Goal: Ask a question

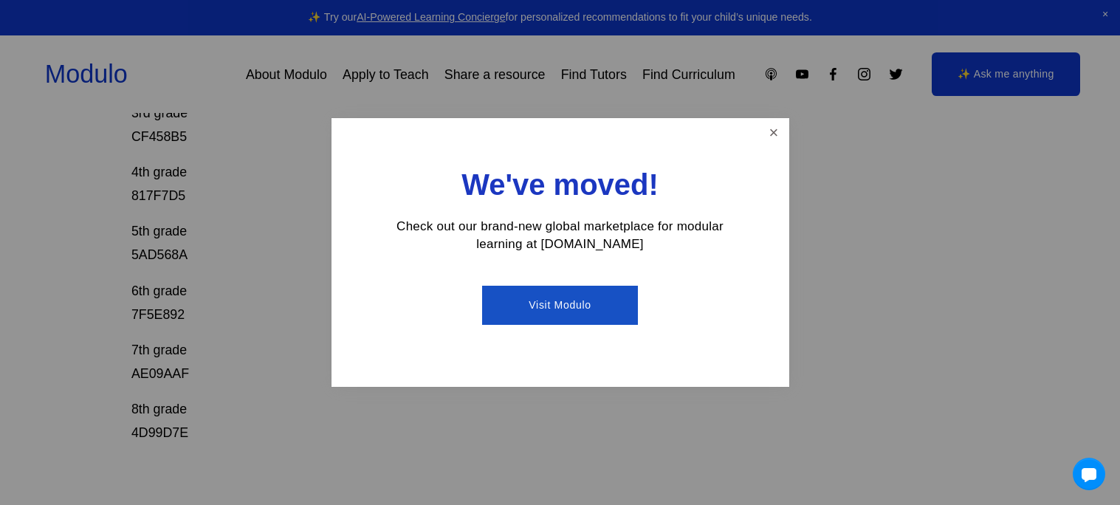
scroll to position [469, 0]
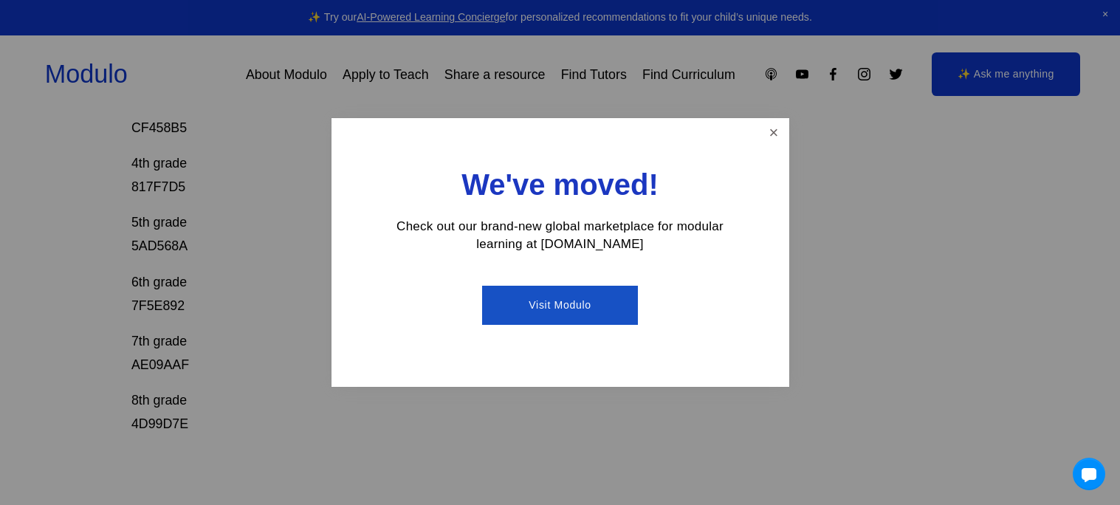
click at [616, 304] on link "Visit Modulo" at bounding box center [560, 305] width 156 height 39
click at [782, 135] on link "Close" at bounding box center [773, 133] width 26 height 26
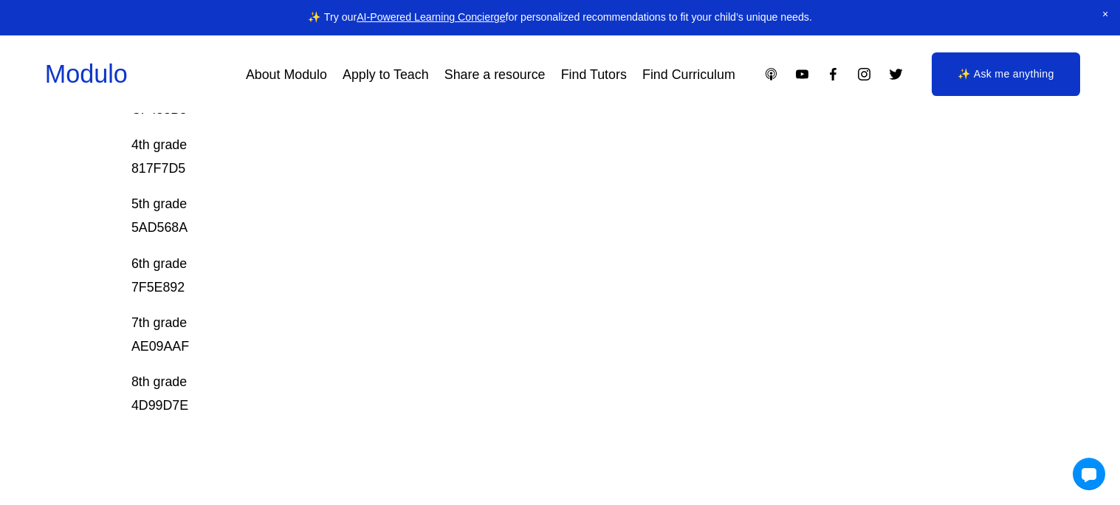
scroll to position [494, 0]
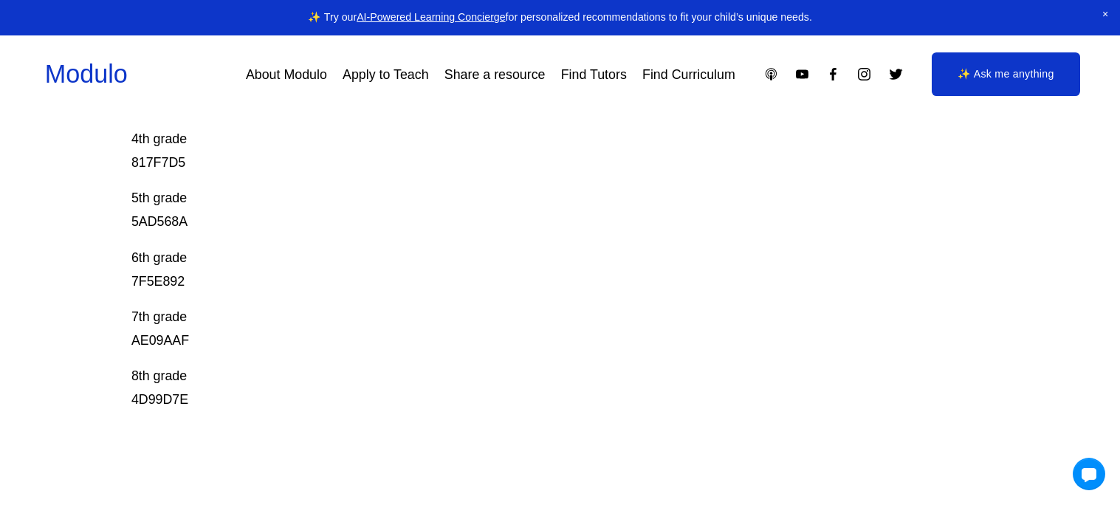
click at [154, 339] on p "7th grade AE09AAF" at bounding box center [516, 328] width 771 height 47
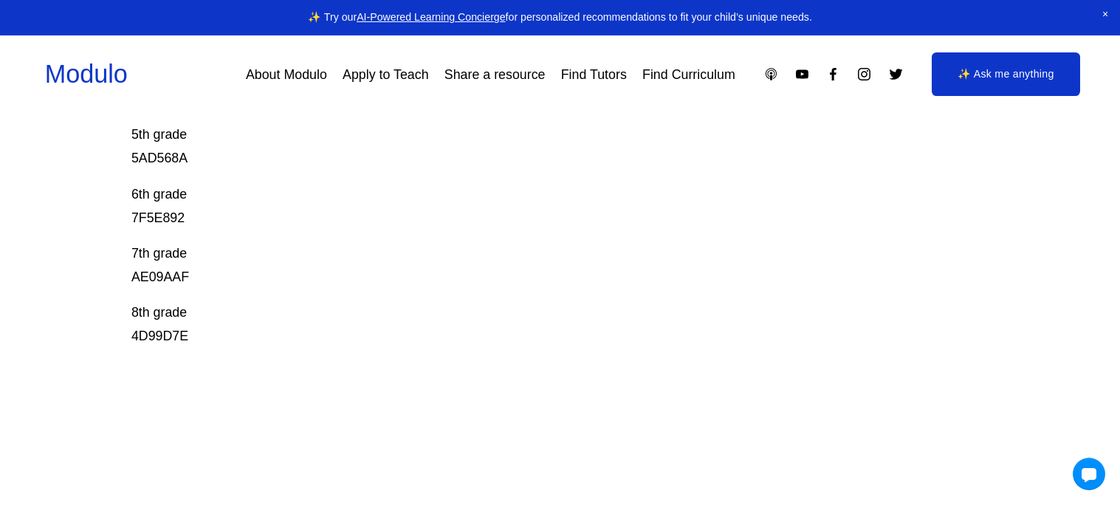
scroll to position [559, 0]
click at [1012, 70] on link "✨ Ask me anything" at bounding box center [1006, 74] width 149 height 44
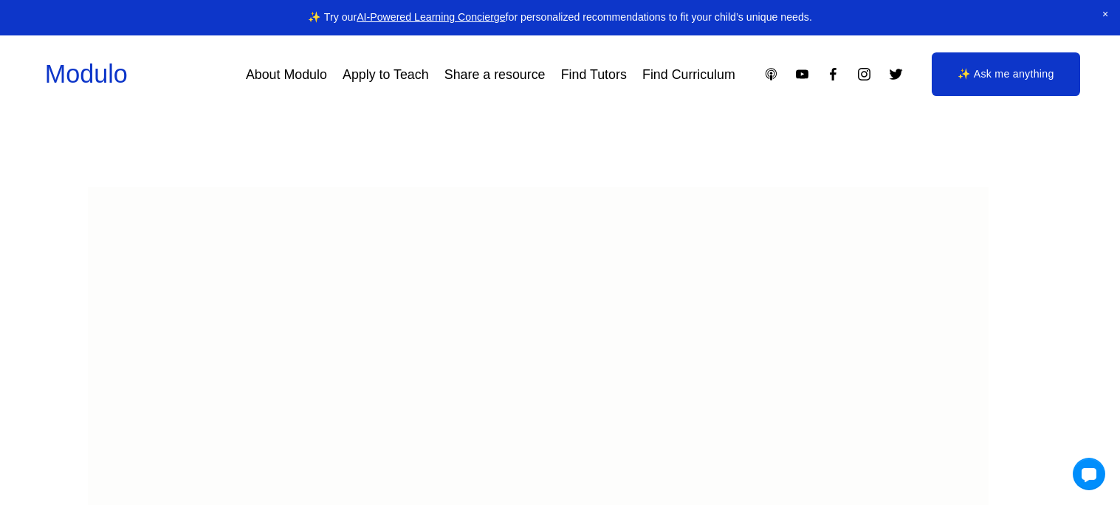
click at [991, 66] on link "✨ Ask me anything" at bounding box center [1006, 74] width 149 height 44
click at [680, 300] on body at bounding box center [538, 243] width 901 height 591
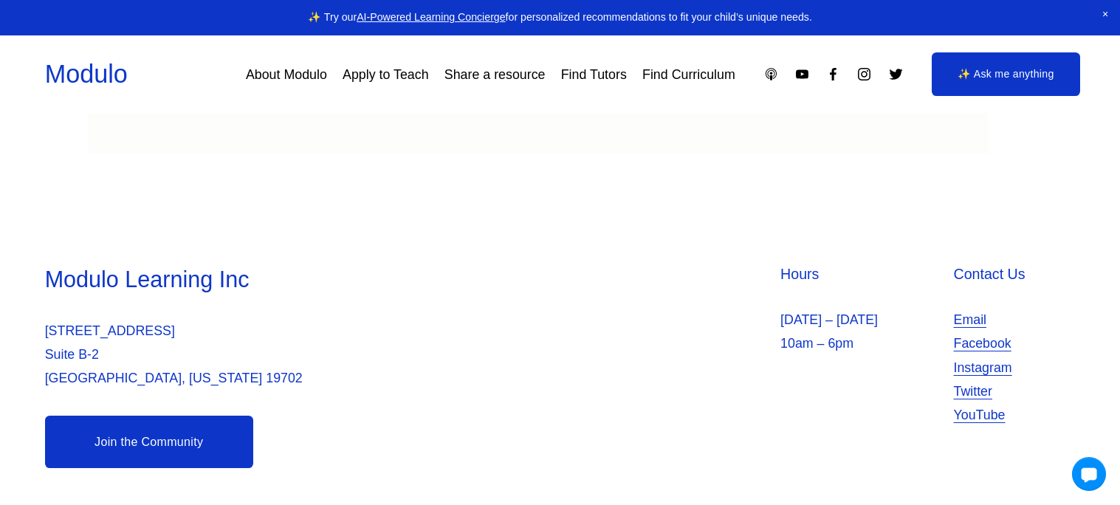
click at [1088, 471] on div at bounding box center [1089, 474] width 34 height 34
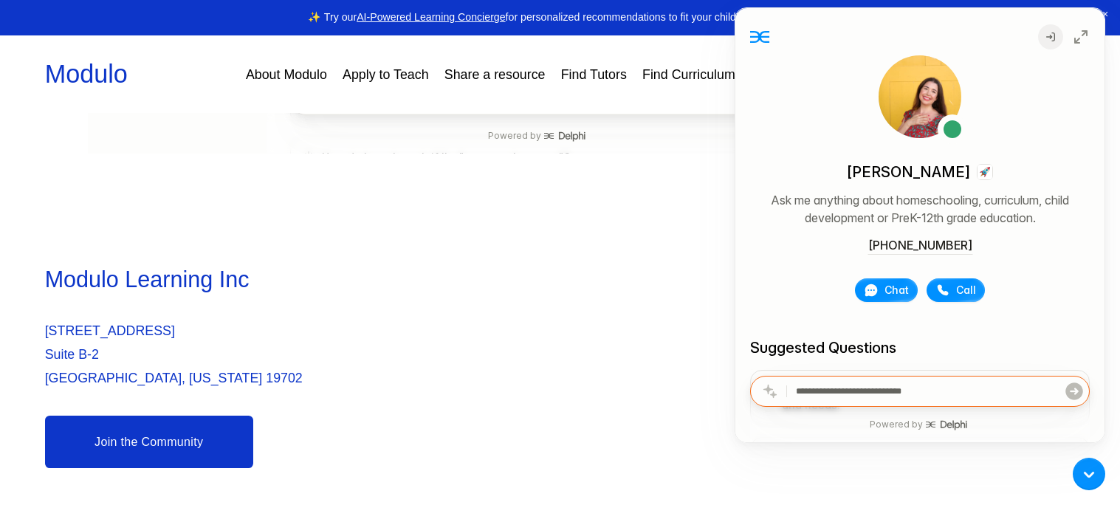
click at [943, 388] on input "text" at bounding box center [930, 391] width 268 height 30
click at [1047, 32] on icon at bounding box center [1051, 37] width 12 height 12
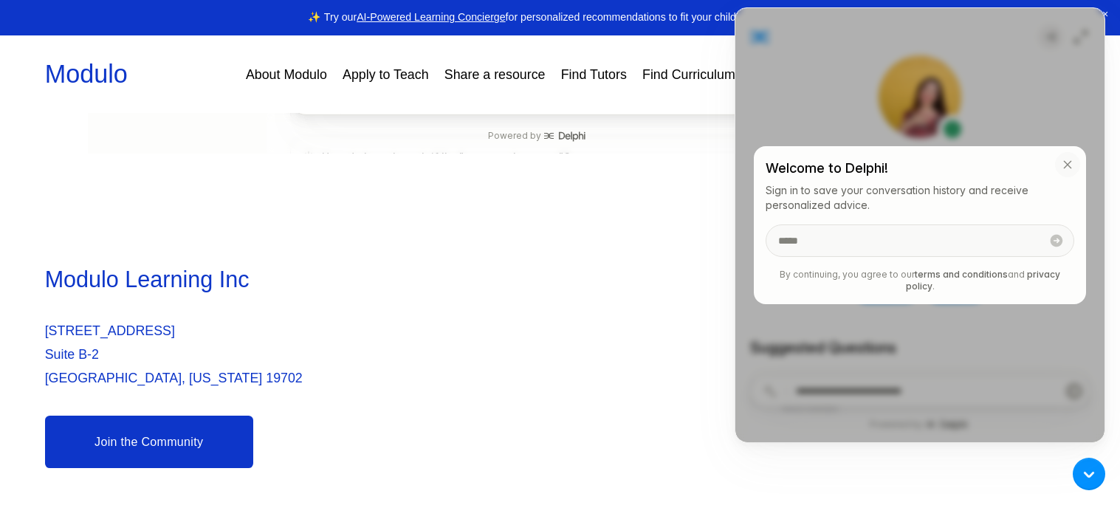
click at [1069, 167] on icon "button" at bounding box center [1068, 165] width 12 height 12
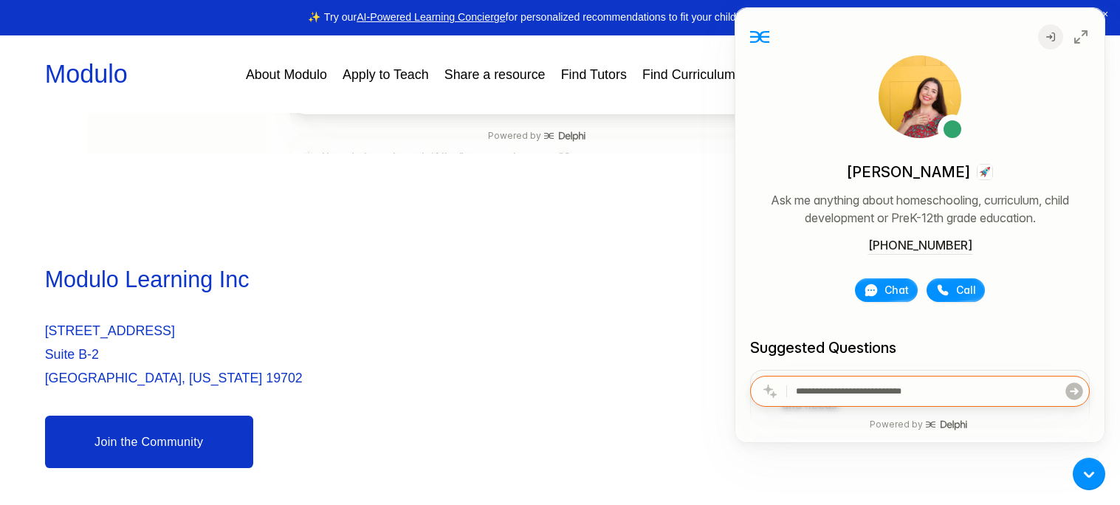
click at [996, 396] on input "text" at bounding box center [930, 391] width 268 height 30
type input "**********"
click button "submit" at bounding box center [1074, 391] width 21 height 30
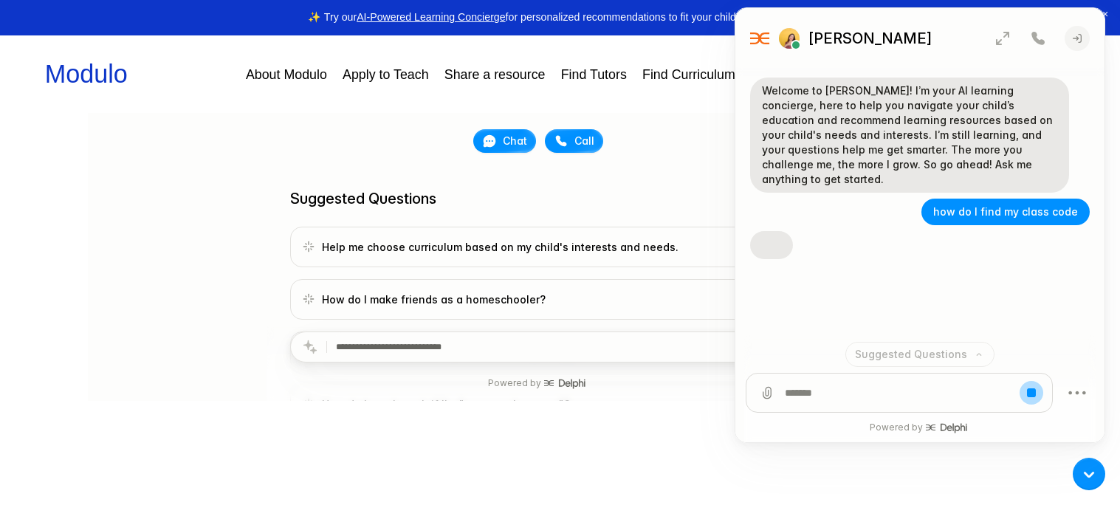
scroll to position [375, 0]
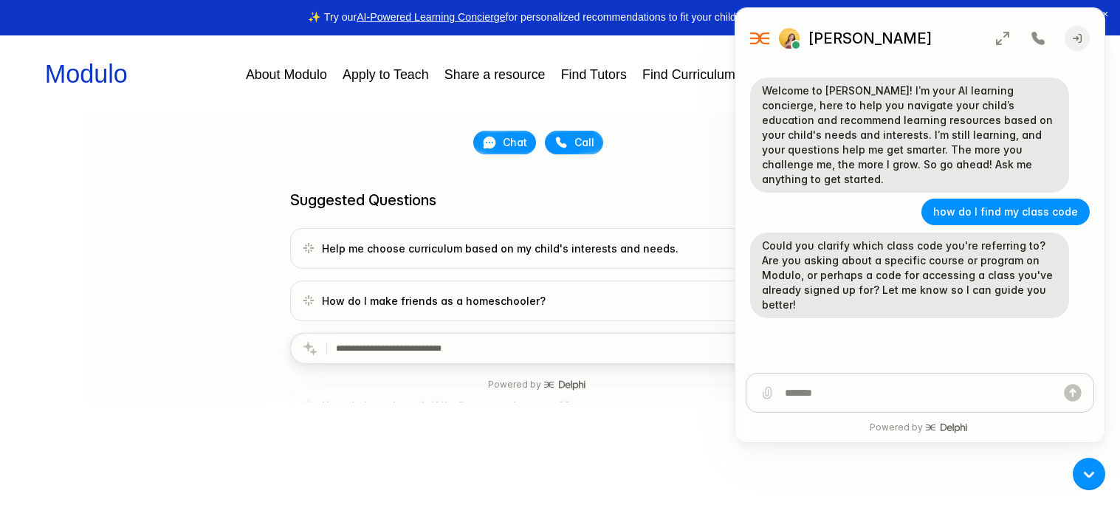
click at [816, 404] on textarea at bounding box center [920, 393] width 270 height 38
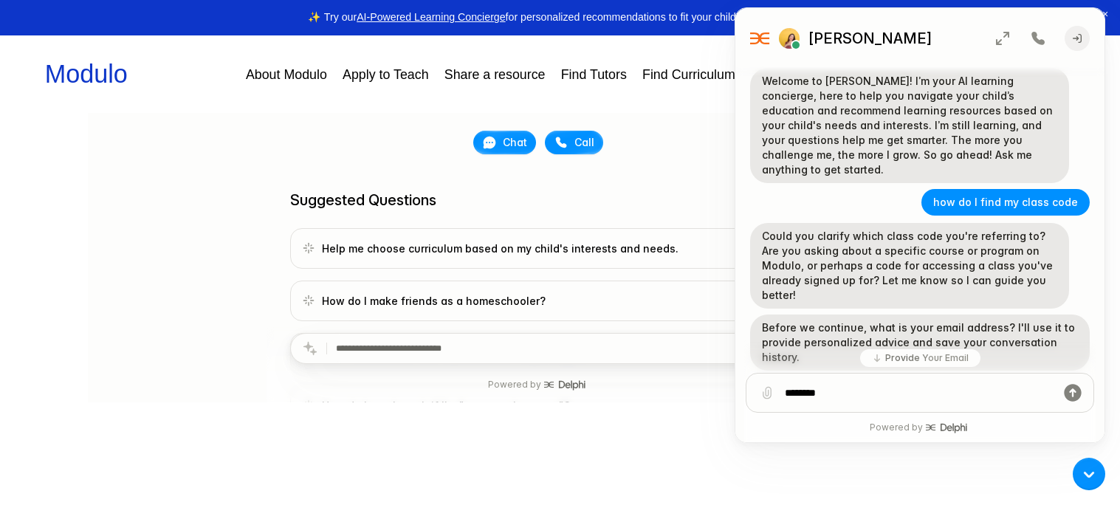
click at [940, 356] on div "Welcome to Modulo! I’m your AI learning concierge, here to help you navigate yo…" at bounding box center [919, 261] width 369 height 422
click at [903, 356] on div "Welcome to Modulo! I’m your AI learning concierge, here to help you navigate yo…" at bounding box center [919, 261] width 369 height 422
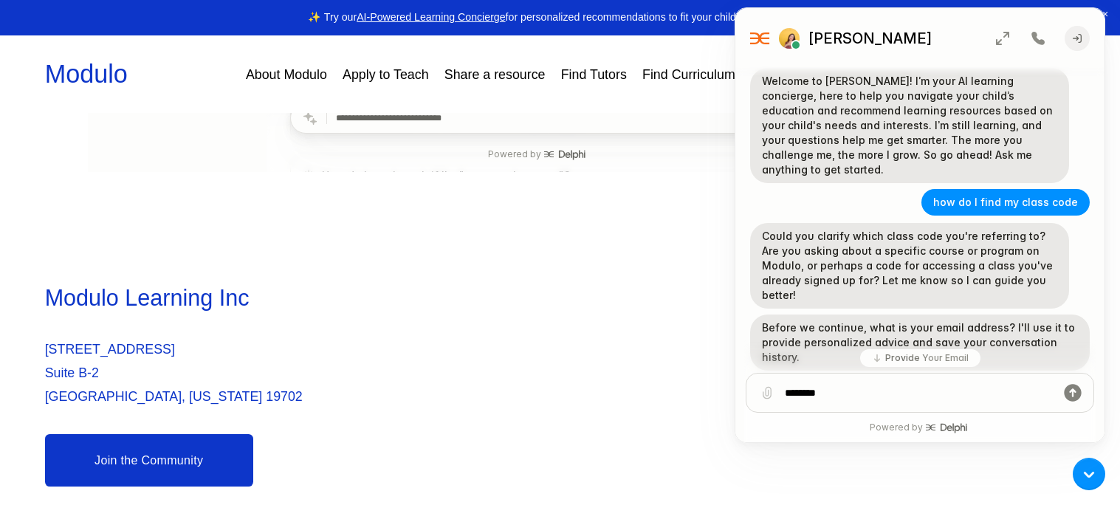
scroll to position [624, 0]
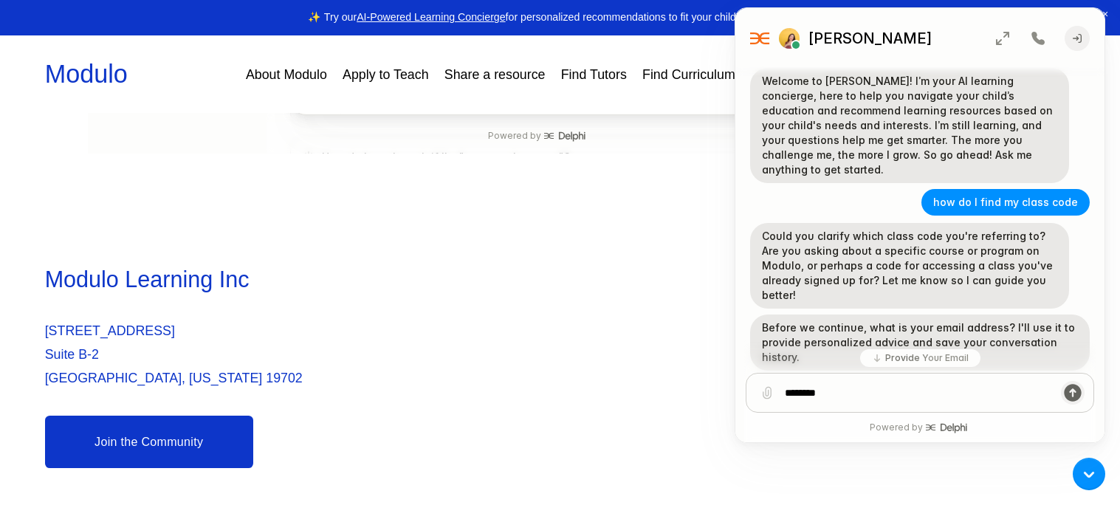
click at [1068, 388] on icon "submit" at bounding box center [1072, 392] width 17 height 17
click at [960, 331] on p "Before we continue, what is your email address? I'll use it to provide personal…" at bounding box center [920, 342] width 316 height 44
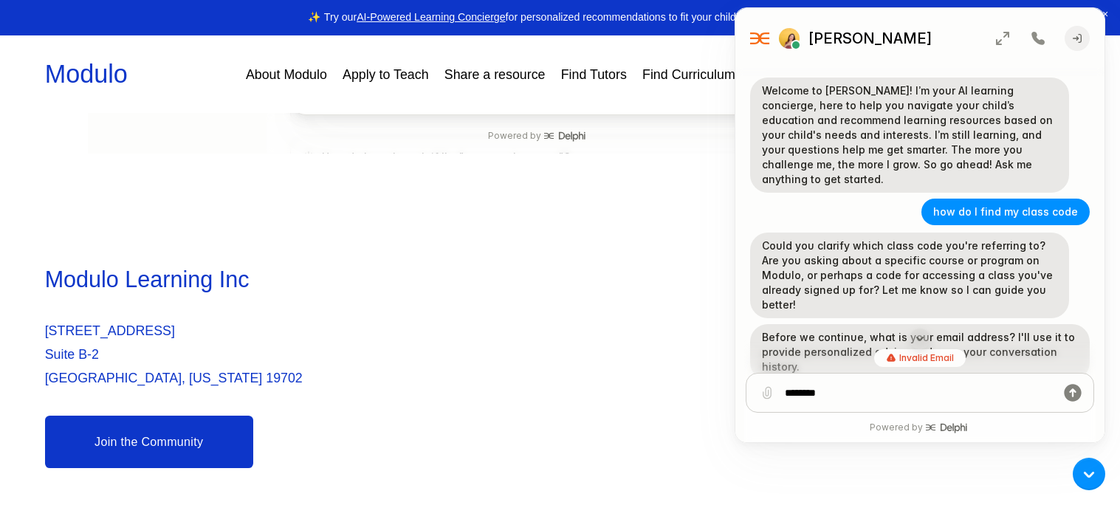
click at [928, 388] on textarea "*******" at bounding box center [920, 393] width 270 height 38
type textarea "*"
type textarea "**********"
click at [1067, 386] on icon "submit" at bounding box center [1072, 392] width 21 height 21
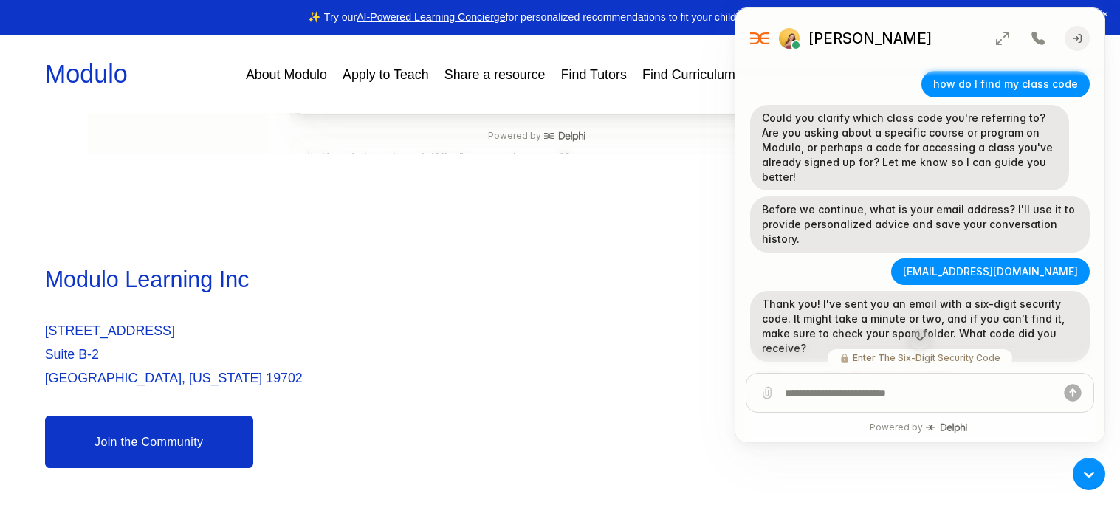
scroll to position [120, 0]
